Goal: Information Seeking & Learning: Stay updated

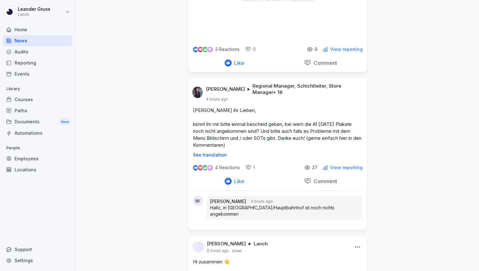
scroll to position [187, 0]
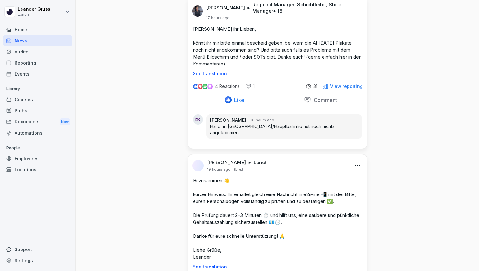
scroll to position [385, 0]
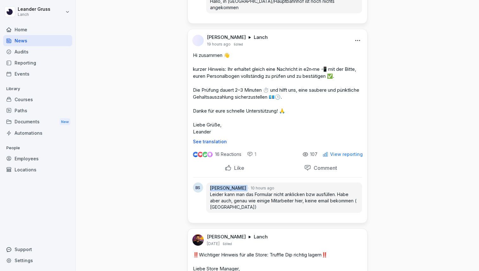
drag, startPoint x: 250, startPoint y: 182, endPoint x: 209, endPoint y: 182, distance: 41.2
click at [209, 183] on div "Bianca Samsunlu 10 hours ago Leider kann man das Formular nicht anklicken bzw a…" at bounding box center [284, 198] width 156 height 30
copy div "Bianca Samsunlu"
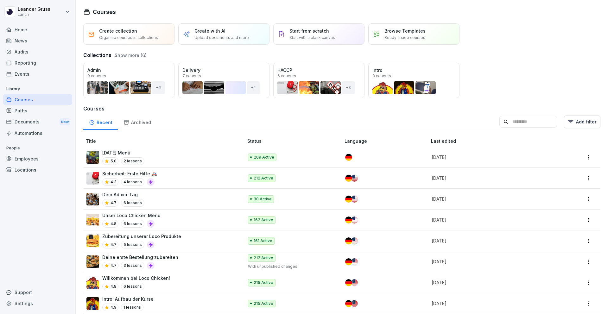
click at [41, 44] on div "News" at bounding box center [37, 40] width 69 height 11
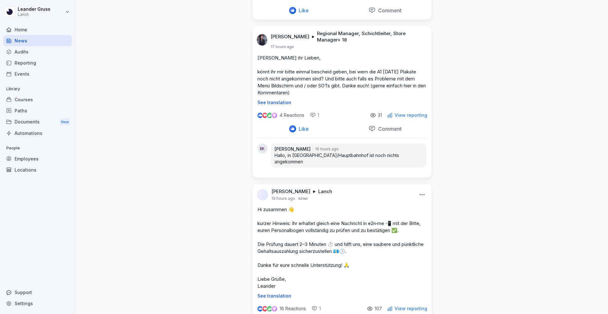
scroll to position [293, 0]
